Goal: Task Accomplishment & Management: Manage account settings

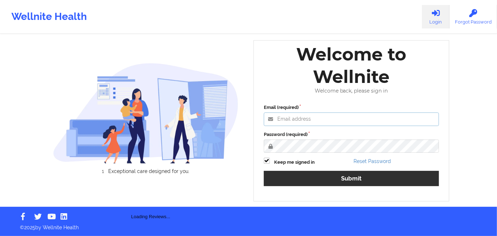
type input "[PERSON_NAME][EMAIL_ADDRESS][DOMAIN_NAME]"
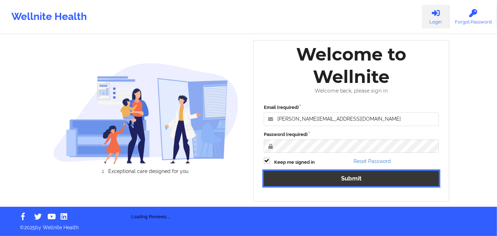
click at [320, 179] on button "Submit" at bounding box center [351, 178] width 175 height 15
